Goal: Information Seeking & Learning: Learn about a topic

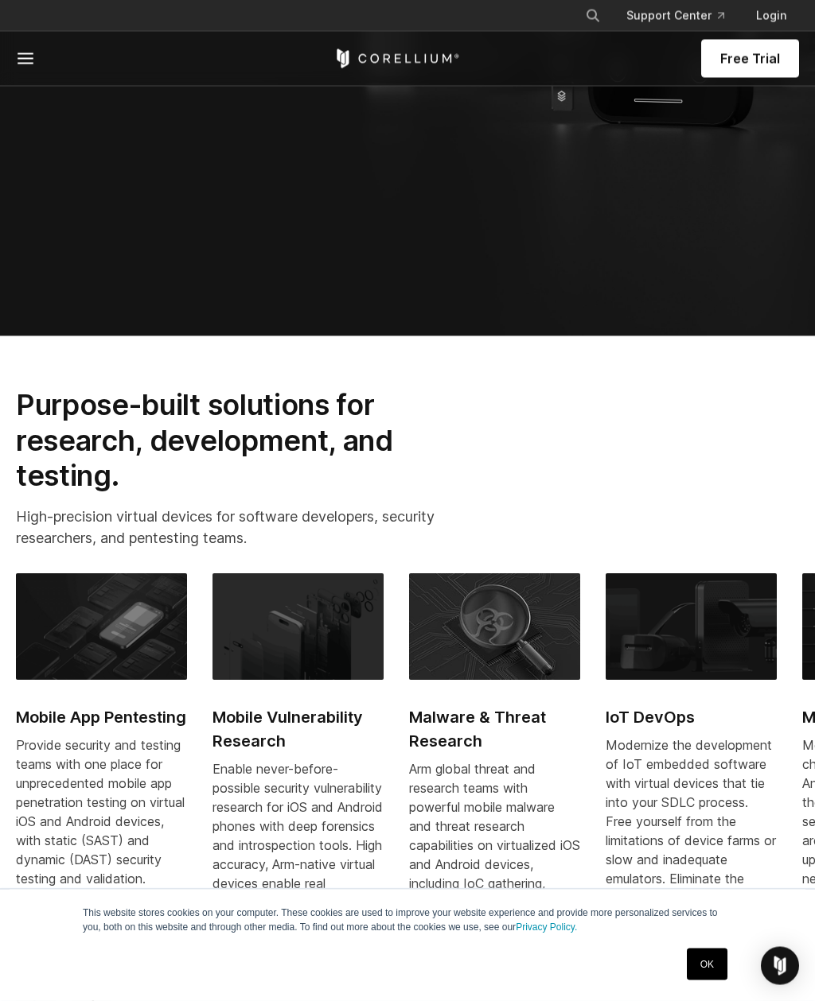
scroll to position [766, 0]
click at [23, 74] on div "Free Trial" at bounding box center [407, 59] width 783 height 54
click at [29, 68] on icon at bounding box center [25, 58] width 19 height 19
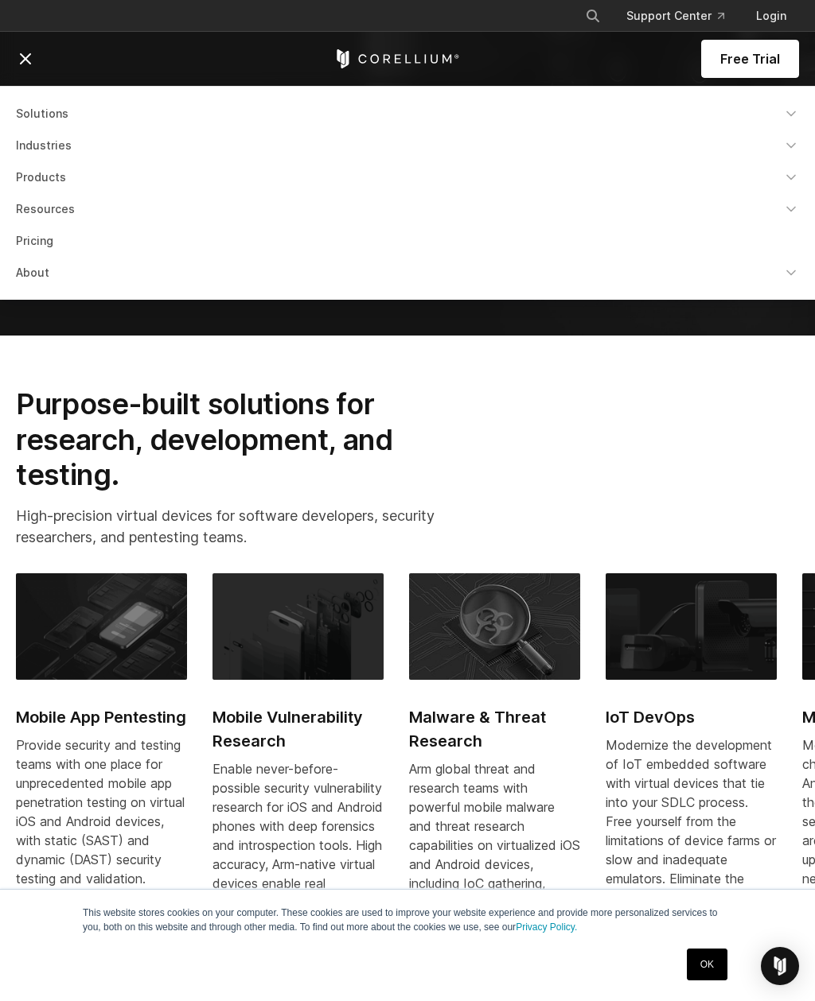
click at [27, 185] on link "Products" at bounding box center [407, 177] width 802 height 29
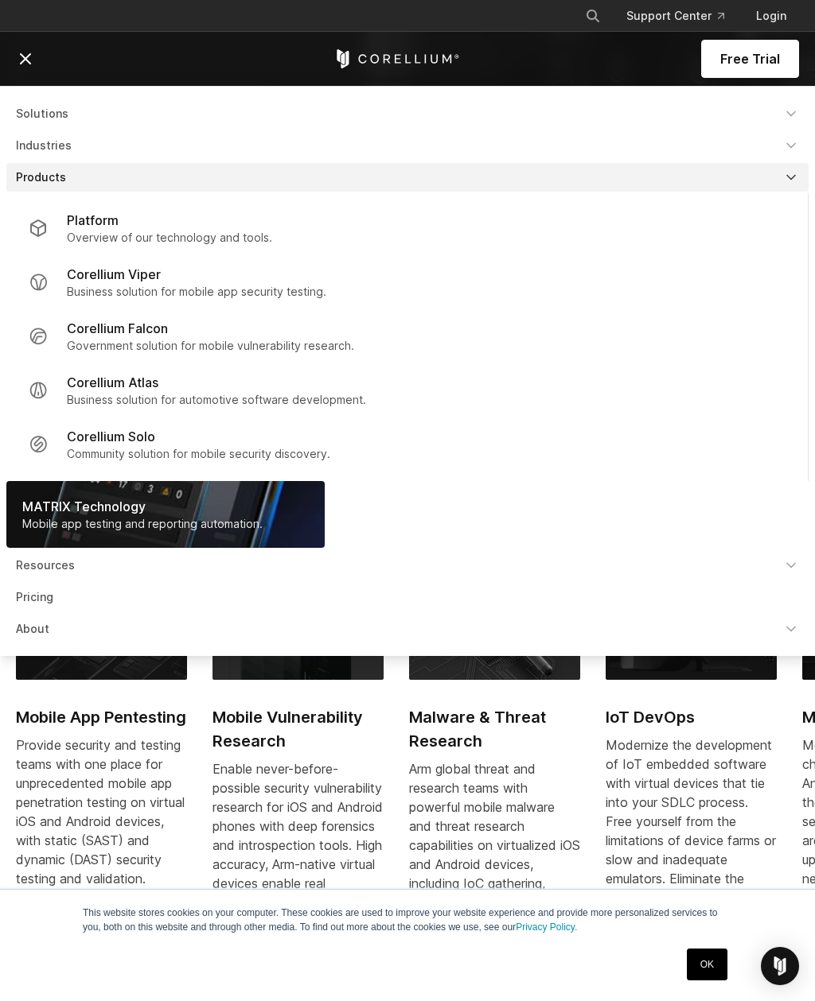
click at [100, 350] on p "Government solution for mobile vulnerability research." at bounding box center [210, 346] width 287 height 16
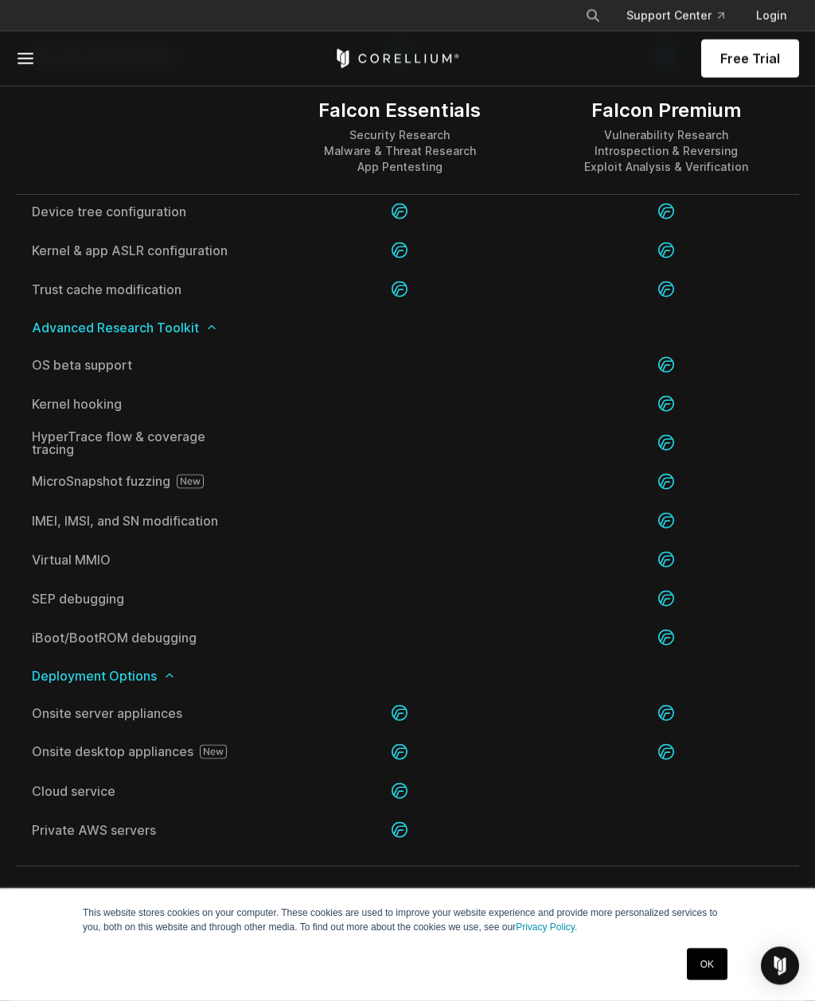
scroll to position [3066, 0]
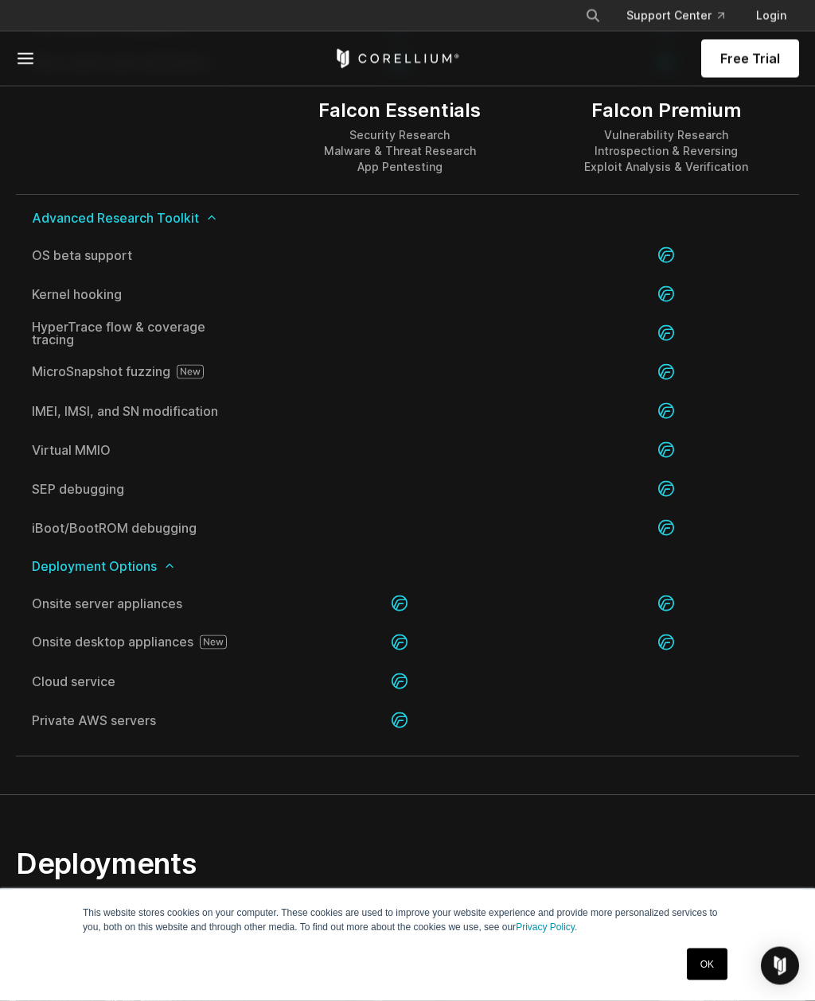
click at [713, 981] on link "OK" at bounding box center [706, 965] width 41 height 32
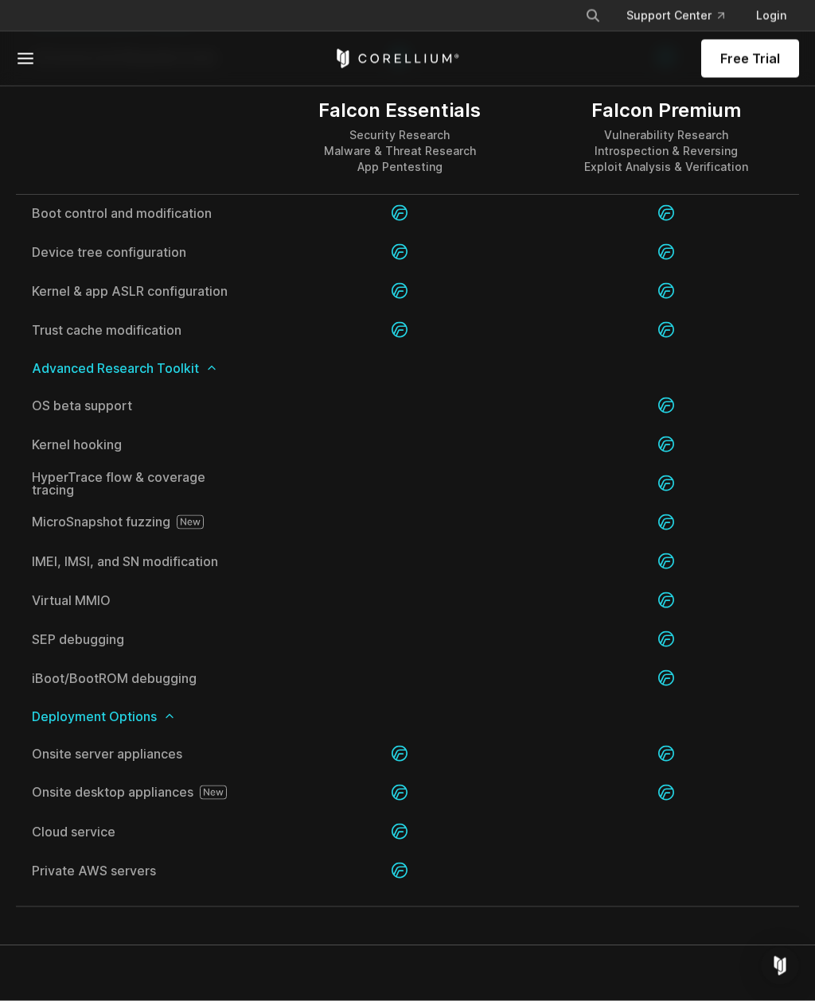
scroll to position [3040, 0]
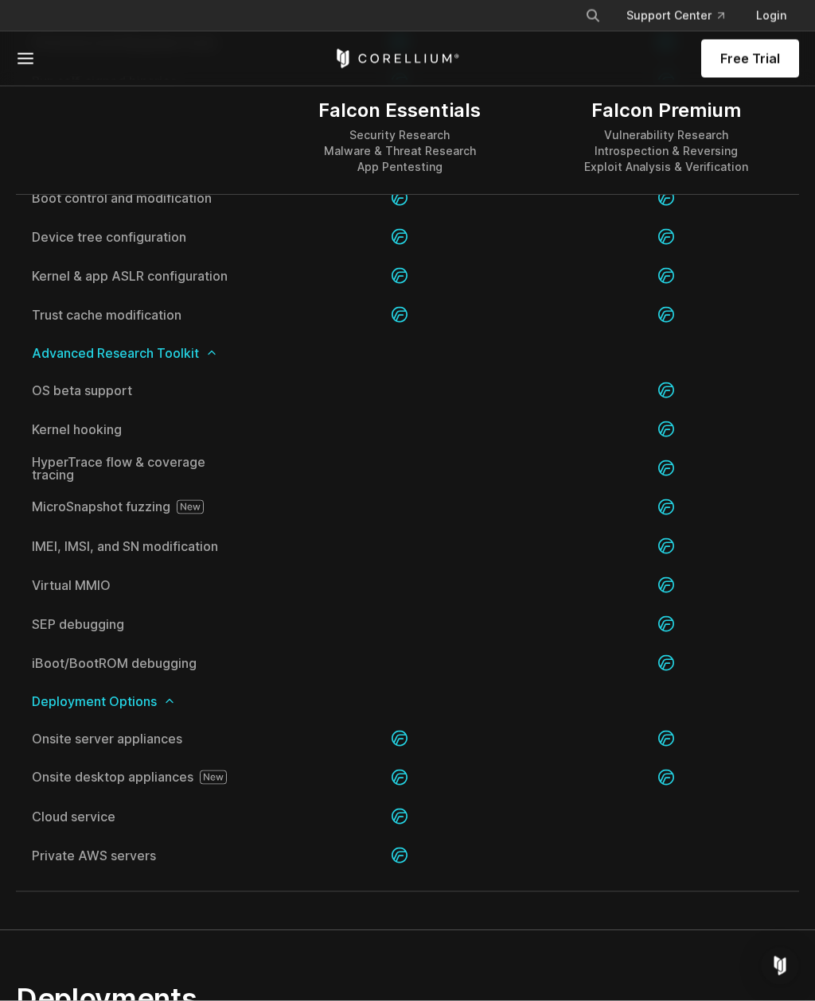
click at [677, 449] on div at bounding box center [665, 429] width 266 height 39
click at [573, 601] on div at bounding box center [665, 585] width 266 height 39
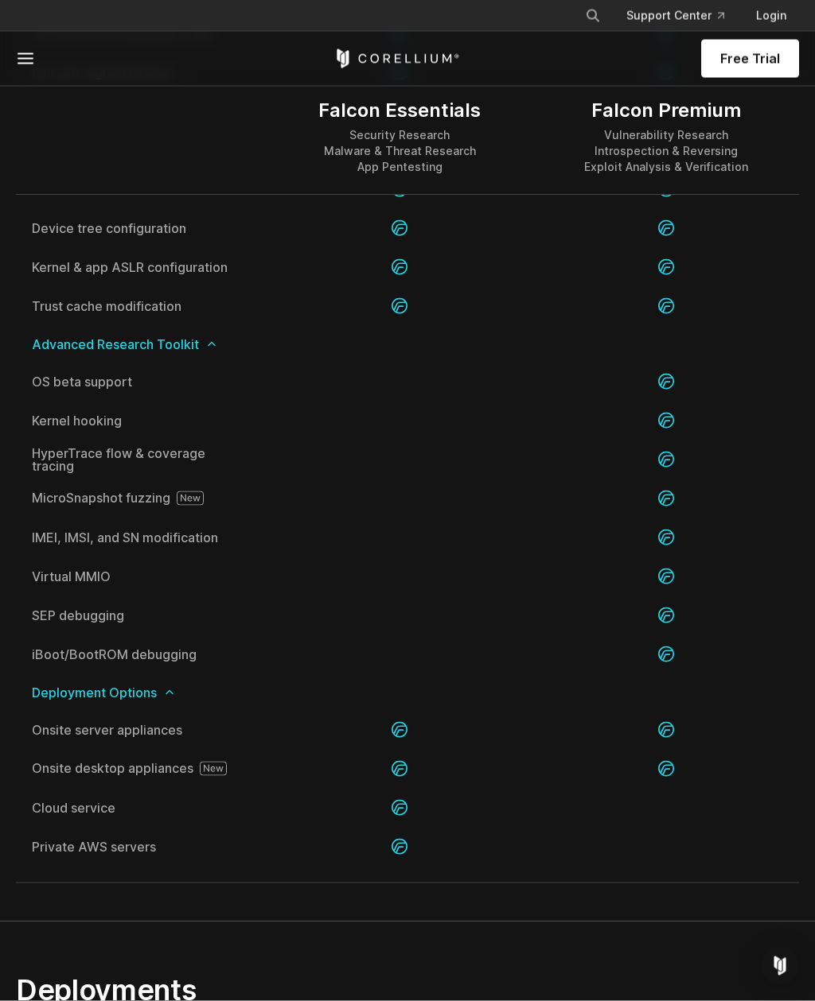
scroll to position [3050, 0]
click at [123, 500] on div "MicroSnapshot fuzzing" at bounding box center [141, 497] width 251 height 39
click at [146, 471] on span "HyperTrace flow & coverage tracing" at bounding box center [141, 457] width 219 height 25
